Goal: Information Seeking & Learning: Learn about a topic

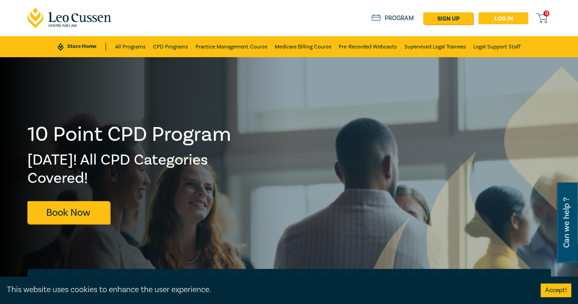
click at [501, 19] on link "Log in" at bounding box center [504, 18] width 50 height 12
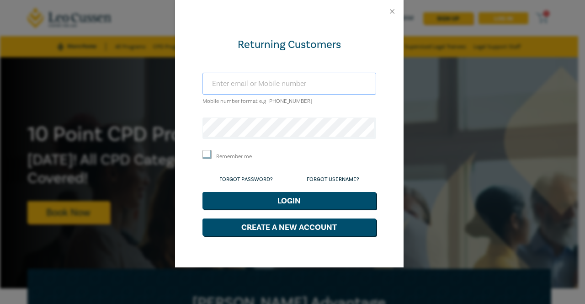
type input "clark.karin@gmail.com"
click at [211, 156] on input "Remember me" at bounding box center [207, 154] width 9 height 9
checkbox input "true"
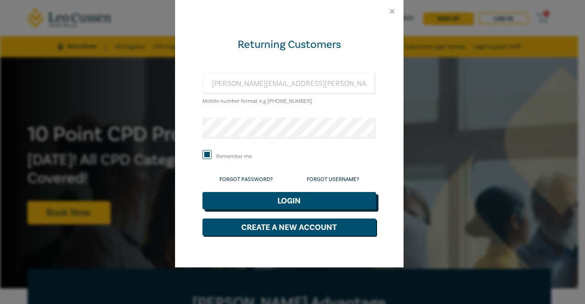
click at [283, 198] on button "Login" at bounding box center [290, 200] width 174 height 17
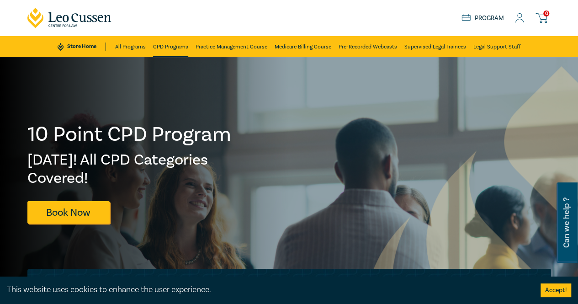
click at [178, 48] on link "CPD Programs" at bounding box center [170, 46] width 35 height 21
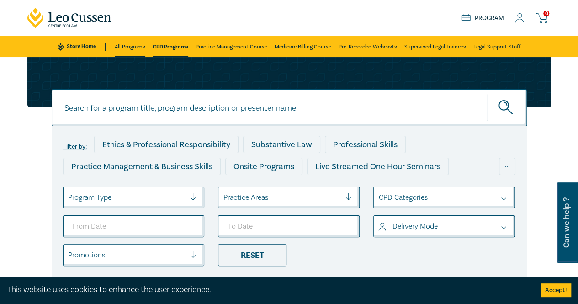
click at [130, 47] on link "All Programs" at bounding box center [130, 46] width 31 height 21
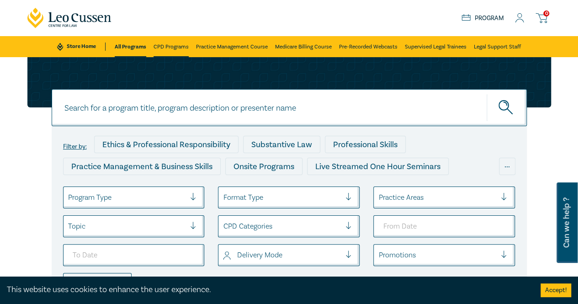
click at [175, 49] on link "CPD Programs" at bounding box center [171, 46] width 35 height 21
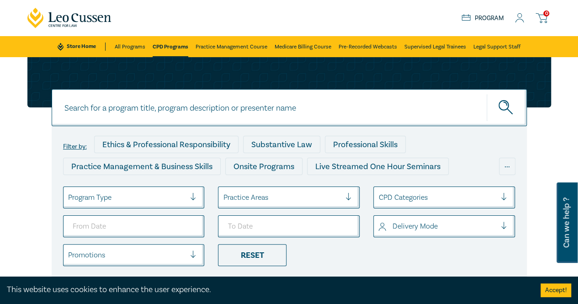
click at [264, 107] on input at bounding box center [290, 107] width 476 height 37
type input "directors duties"
click at [487, 94] on button "submit" at bounding box center [507, 108] width 40 height 28
click at [501, 114] on icon "submit" at bounding box center [507, 108] width 16 height 16
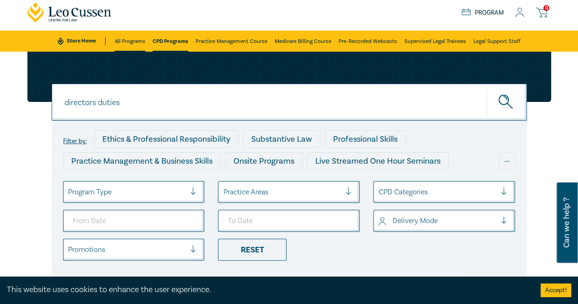
scroll to position [6, 0]
